Goal: Complete application form

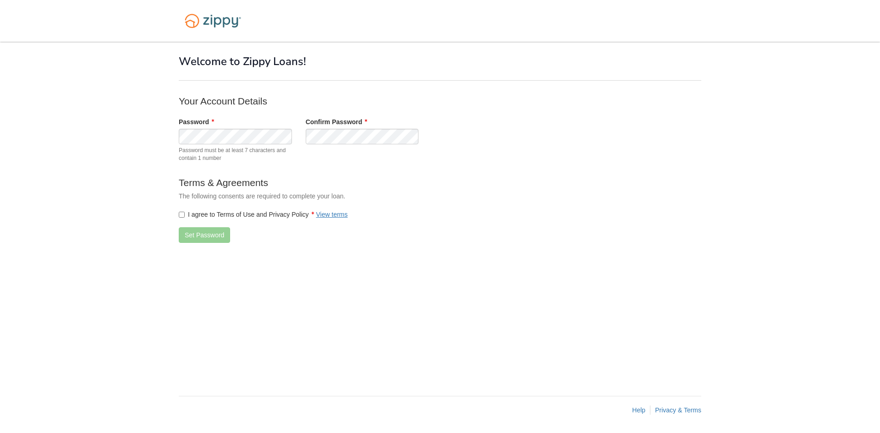
click at [185, 218] on label "I agree to Terms of Use and Privacy Policy View terms" at bounding box center [263, 214] width 169 height 9
click at [191, 241] on button "Set Password" at bounding box center [204, 235] width 51 height 16
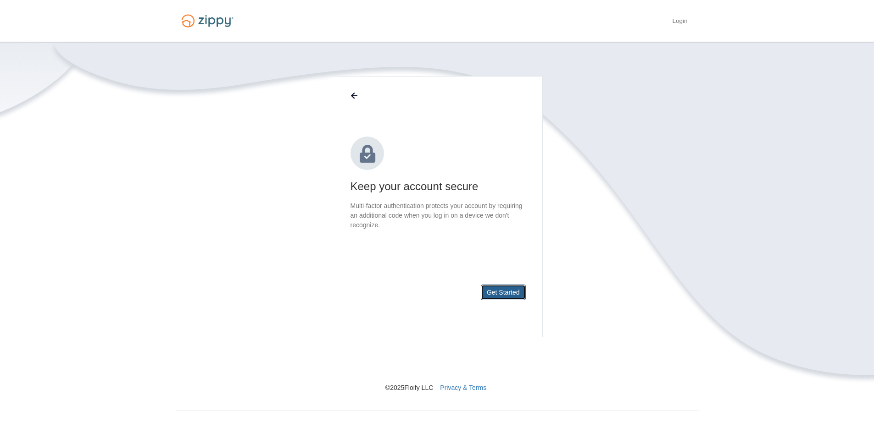
click at [502, 290] on button "Get Started" at bounding box center [503, 293] width 45 height 16
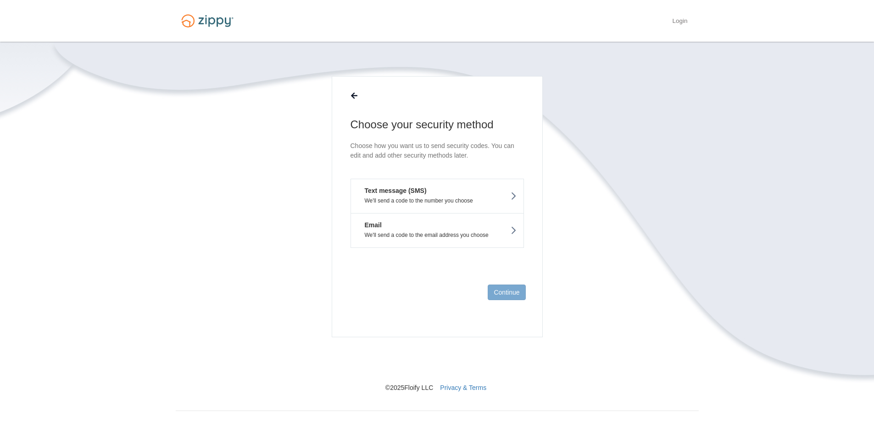
click at [448, 192] on button "Text message (SMS) We'll send a code to the number you choose" at bounding box center [436, 196] width 173 height 34
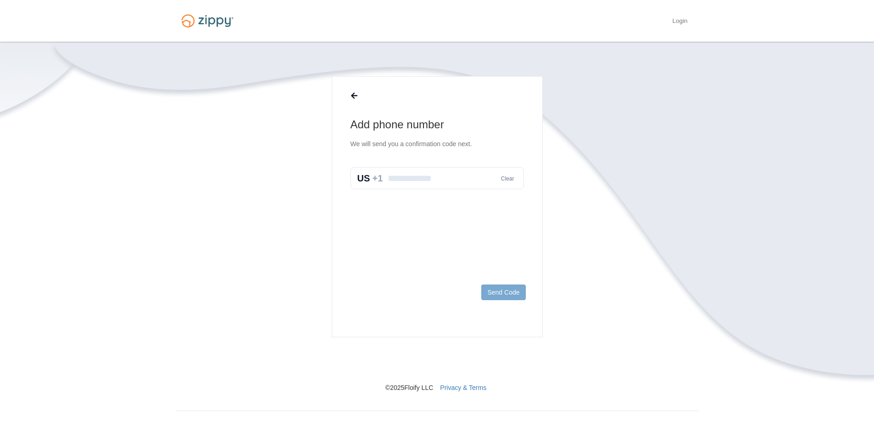
click at [472, 178] on input "text" at bounding box center [436, 178] width 173 height 22
type input "**********"
click at [510, 298] on button "Send Code" at bounding box center [503, 293] width 44 height 16
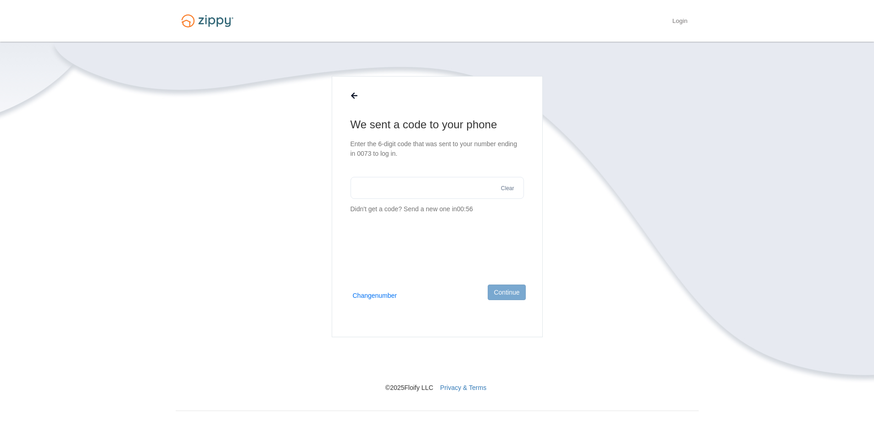
click at [448, 195] on input "text" at bounding box center [436, 188] width 173 height 22
type input "******"
click at [517, 285] on button "Continue" at bounding box center [506, 293] width 38 height 16
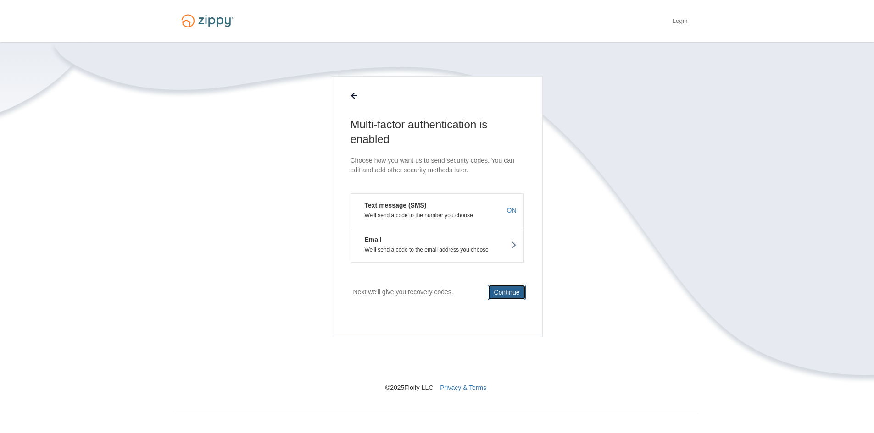
click at [512, 297] on button "Continue" at bounding box center [506, 293] width 38 height 16
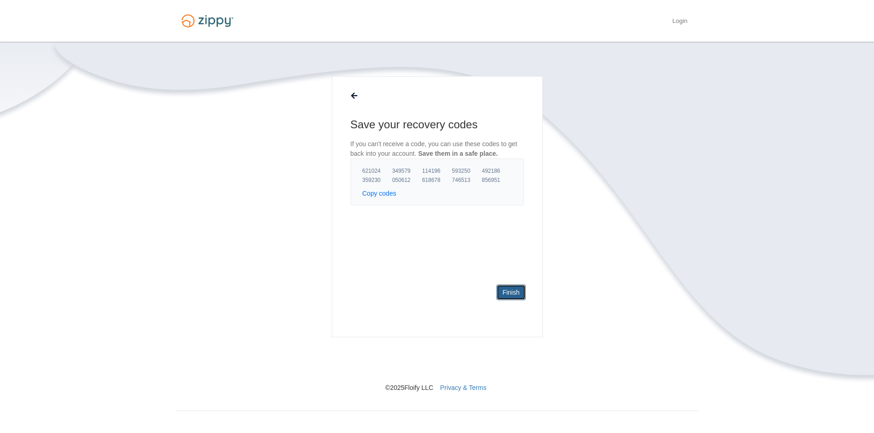
click at [524, 293] on link "Finish" at bounding box center [510, 293] width 29 height 16
